Goal: Find specific page/section: Find specific page/section

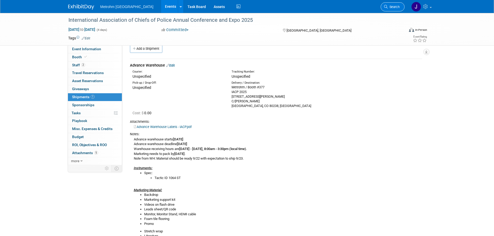
click at [390, 6] on span "Search" at bounding box center [393, 7] width 12 height 4
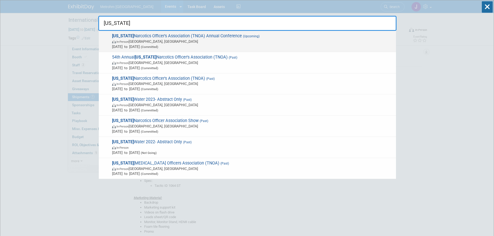
type input "[US_STATE]"
click at [226, 40] on span "In-Person [GEOGRAPHIC_DATA], [GEOGRAPHIC_DATA]" at bounding box center [252, 41] width 281 height 5
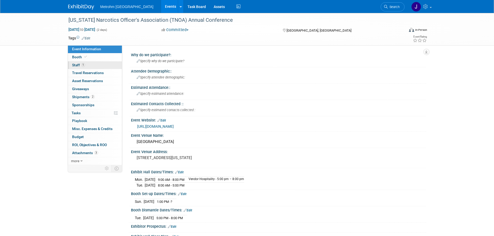
click at [106, 64] on link "1 Staff 1" at bounding box center [95, 65] width 54 height 8
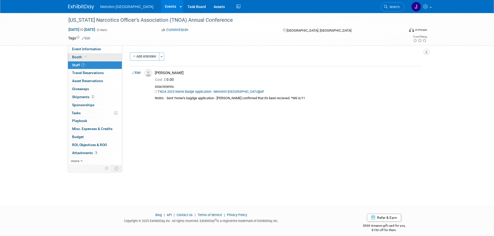
click at [101, 57] on link "Booth" at bounding box center [95, 57] width 54 height 8
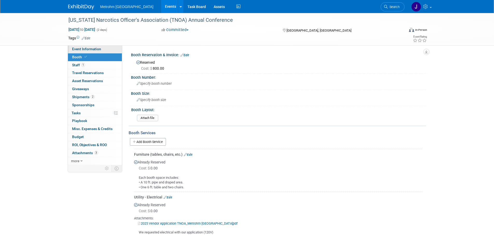
click at [102, 52] on link "Event Information" at bounding box center [95, 49] width 54 height 8
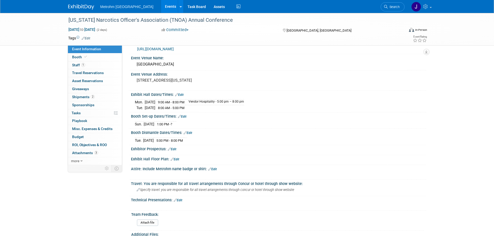
scroll to position [75, 0]
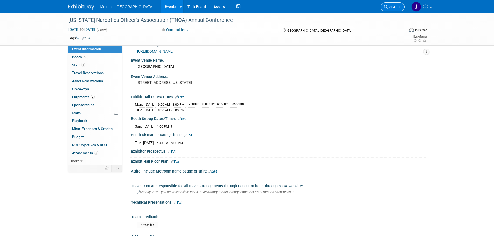
click at [386, 7] on icon at bounding box center [386, 7] width 4 height 4
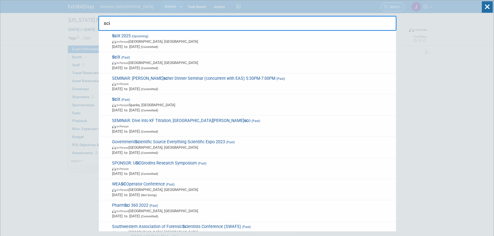
type input "scix"
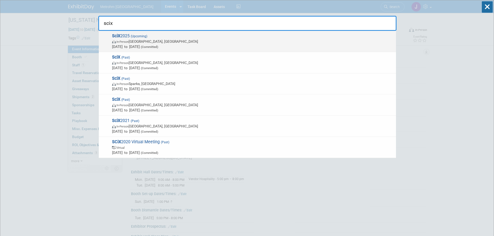
click at [301, 33] on span "SciX 2025 (Upcoming) In-Person Louisville, KY Oct 6, 2025 to Oct 8, 2025 (Commi…" at bounding box center [251, 41] width 283 height 16
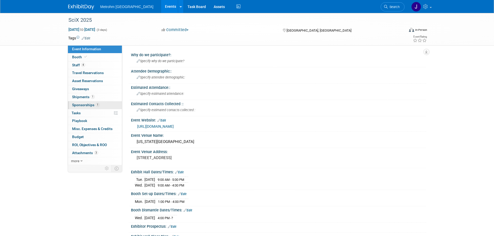
click at [109, 103] on link "1 Sponsorships 1" at bounding box center [95, 105] width 54 height 8
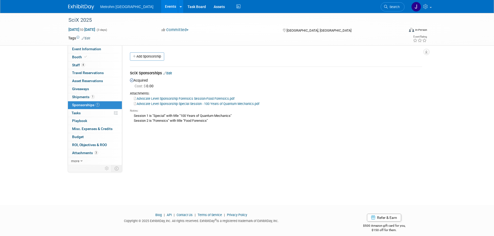
click at [191, 97] on link "Advocate Level Sponsorship Forensics Session-Food Forensics.pdf" at bounding box center [184, 99] width 101 height 4
